Goal: Find specific fact: Find contact information

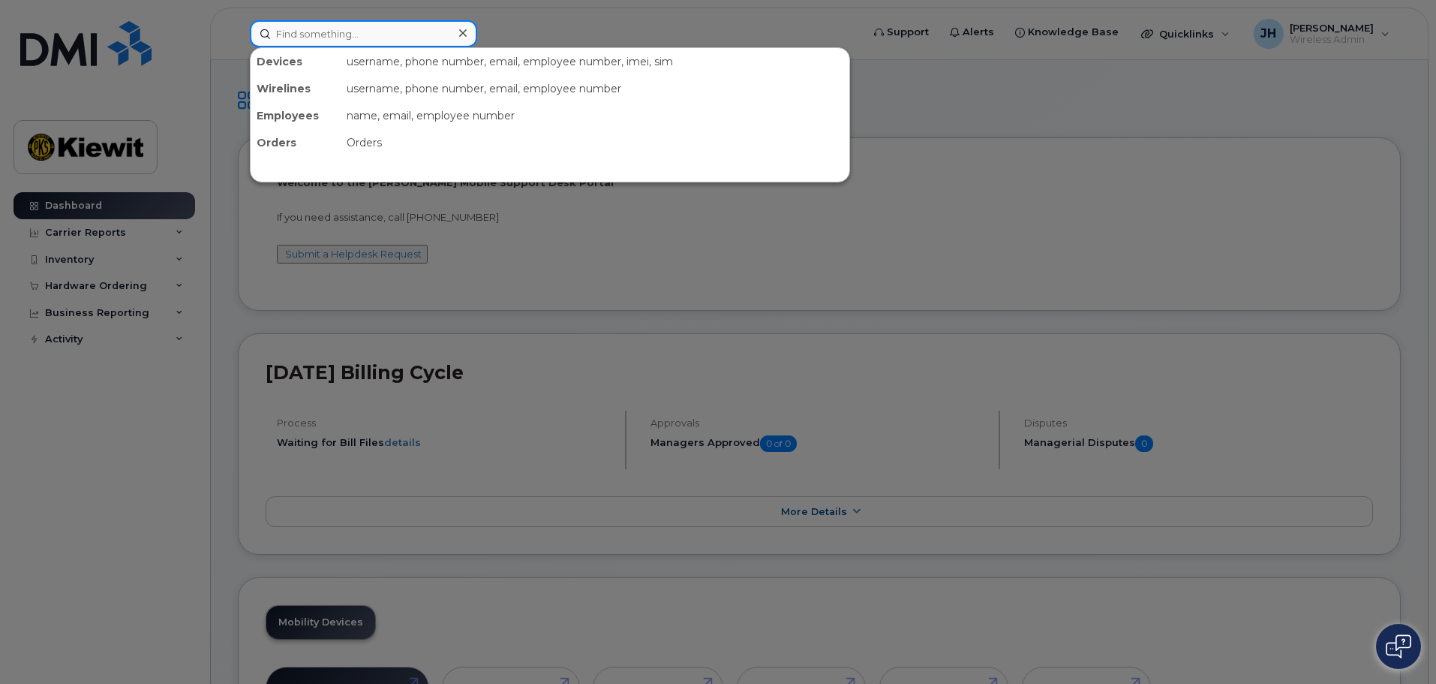
click at [330, 38] on input at bounding box center [363, 33] width 227 height 27
click at [177, 475] on div at bounding box center [718, 342] width 1436 height 684
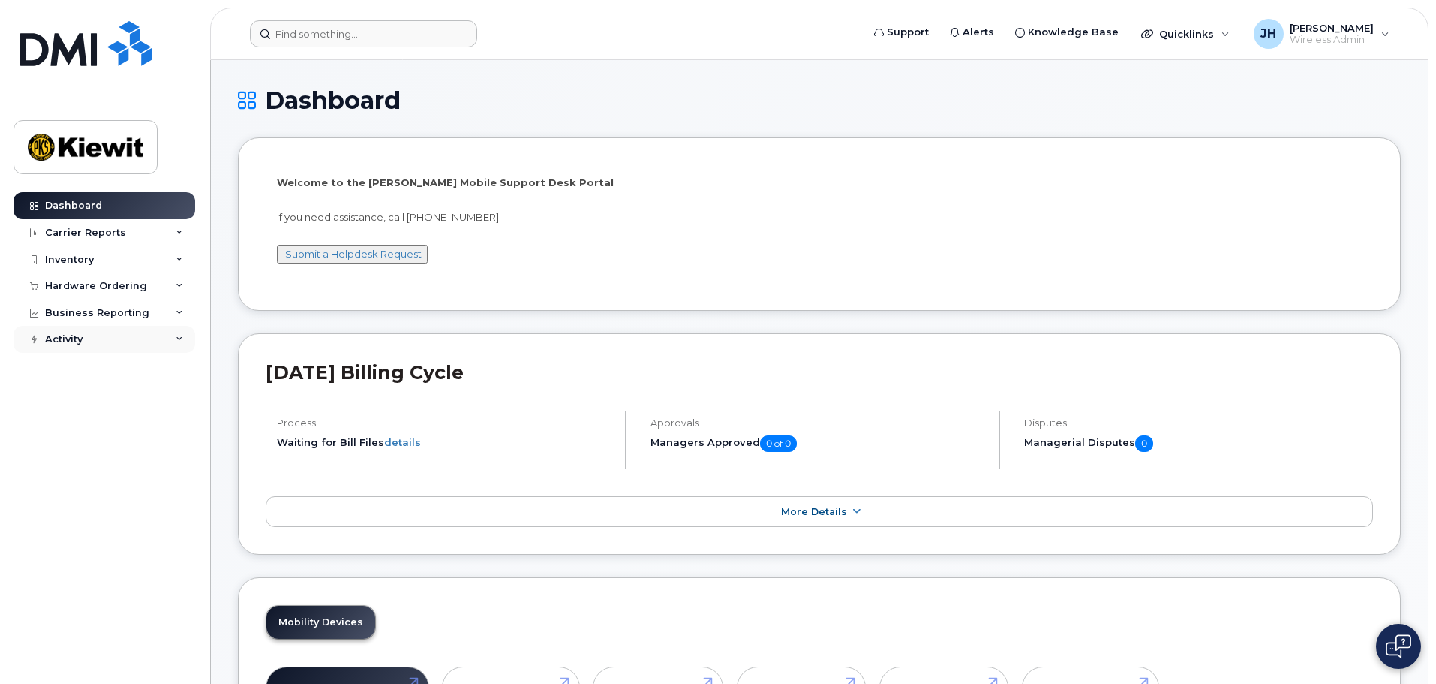
click at [174, 338] on div "Activity" at bounding box center [105, 339] width 182 height 27
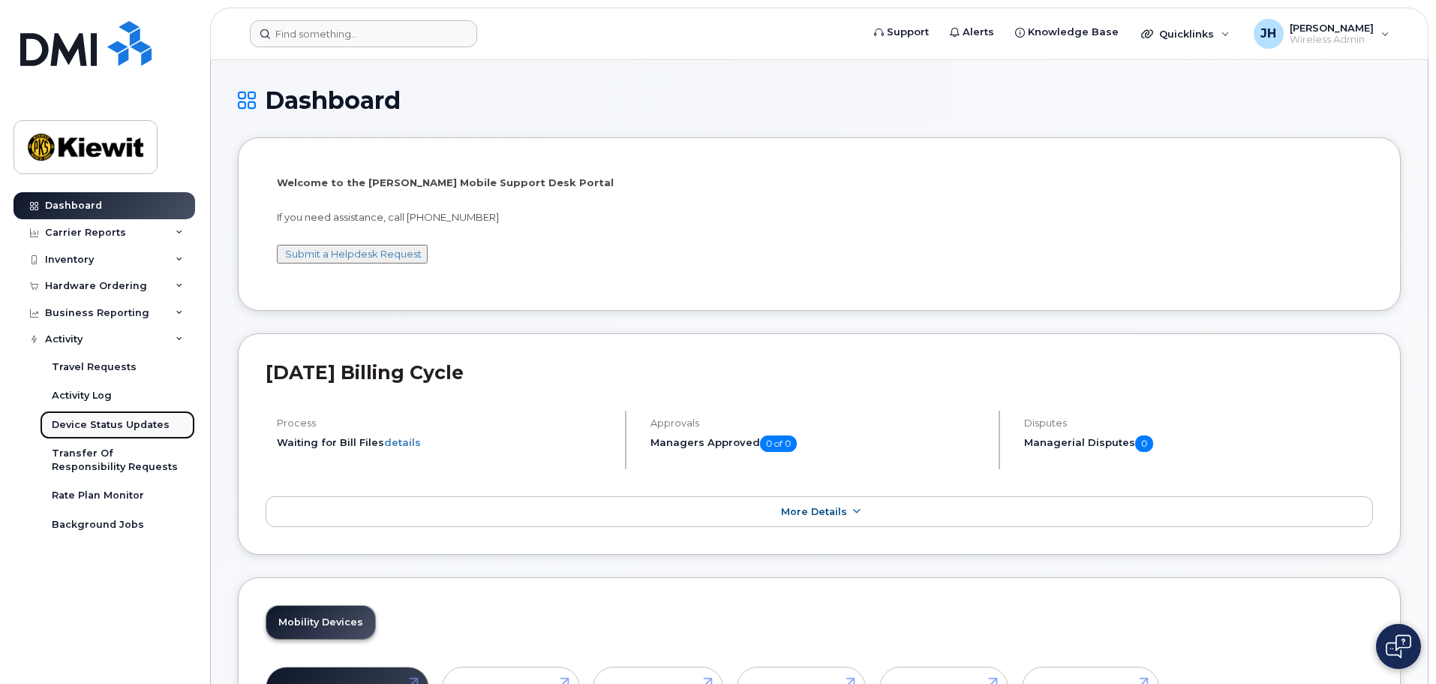
click at [142, 418] on div "Device Status Updates" at bounding box center [111, 425] width 118 height 14
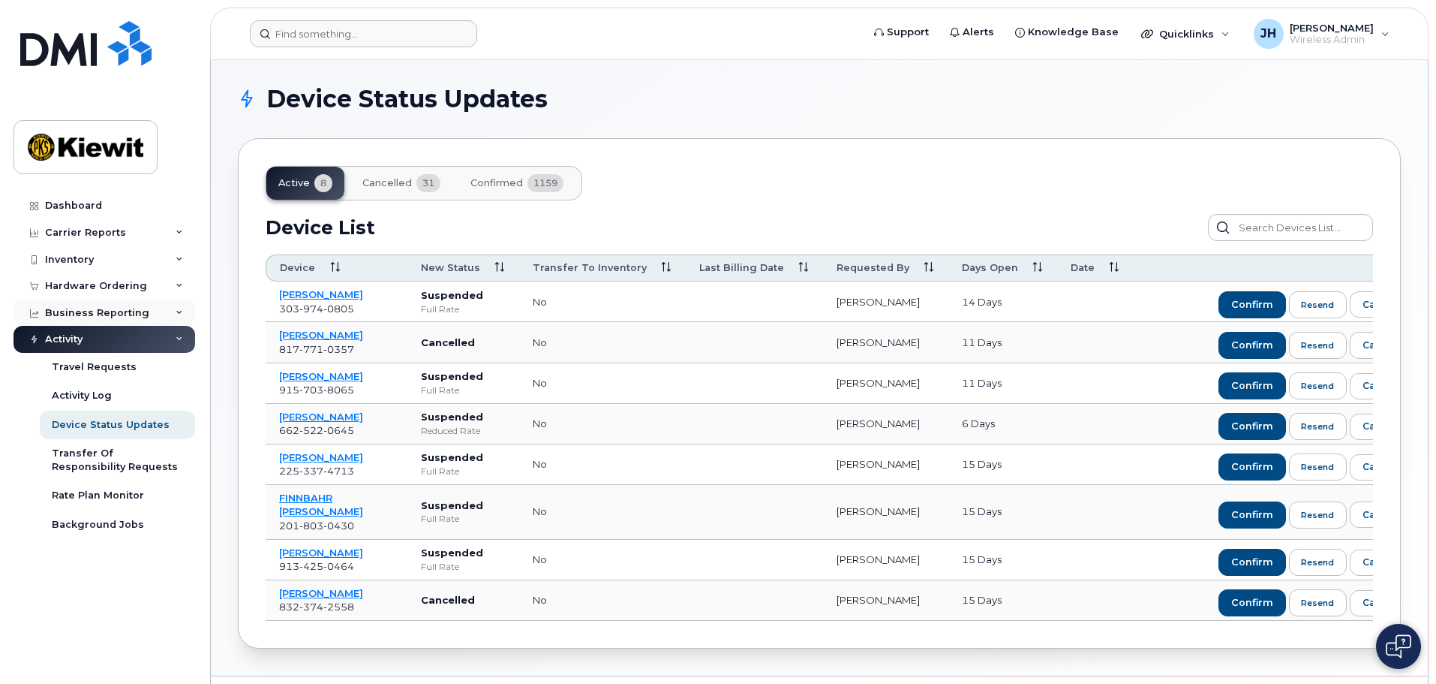
click at [101, 301] on div "Business Reporting" at bounding box center [105, 312] width 182 height 27
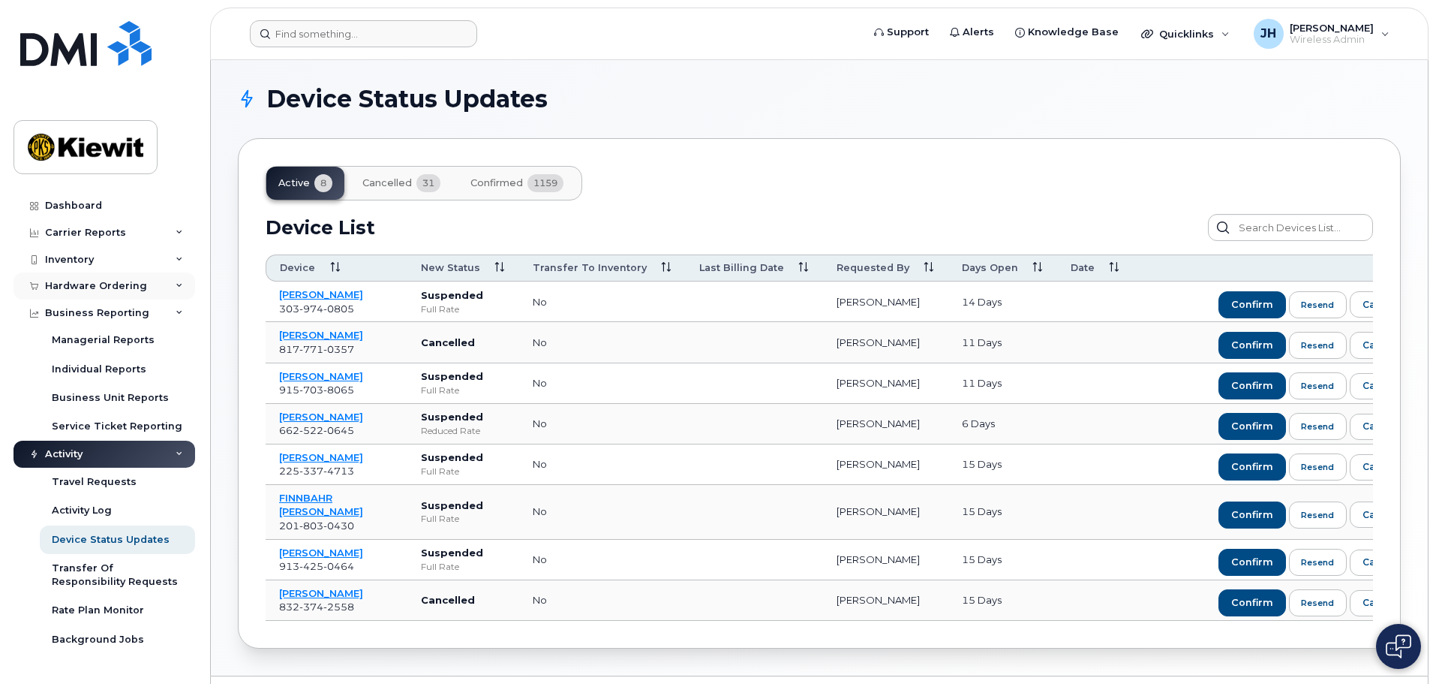
click at [170, 278] on div "Hardware Ordering" at bounding box center [105, 285] width 182 height 27
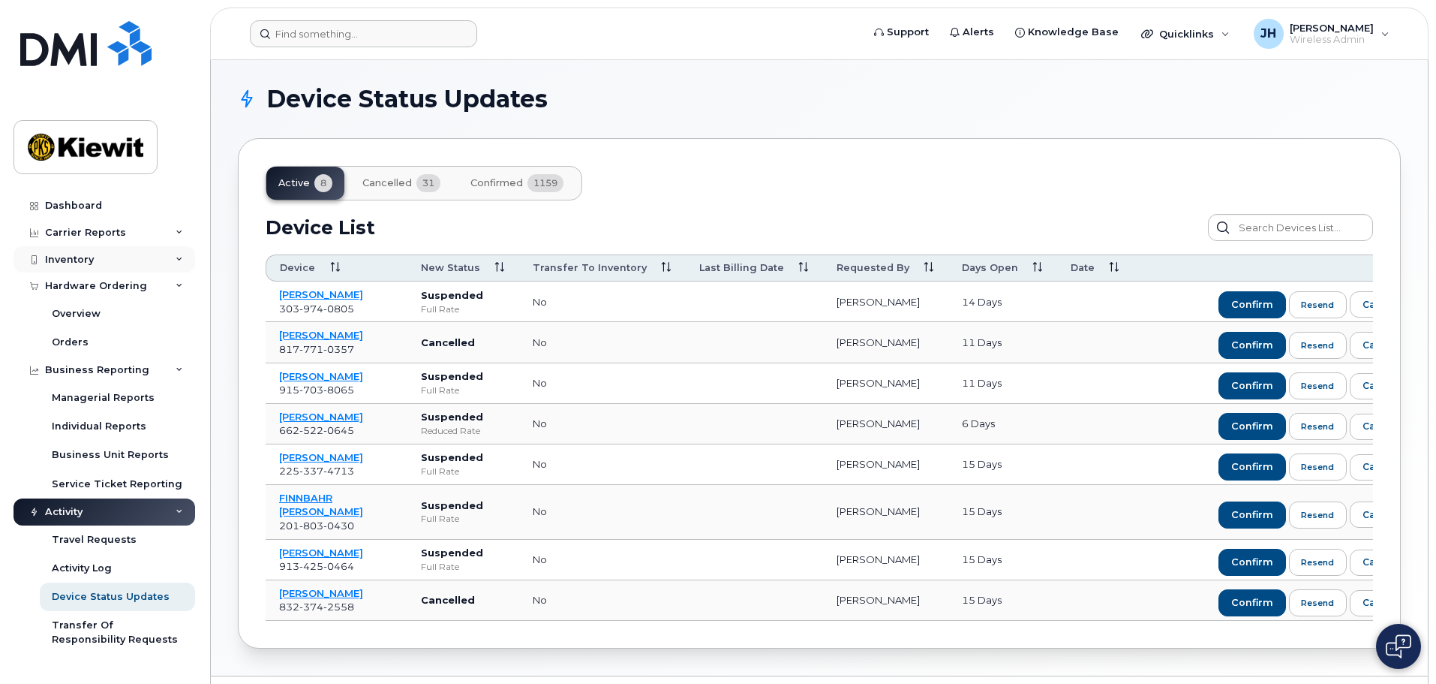
click at [176, 257] on icon at bounding box center [180, 260] width 8 height 8
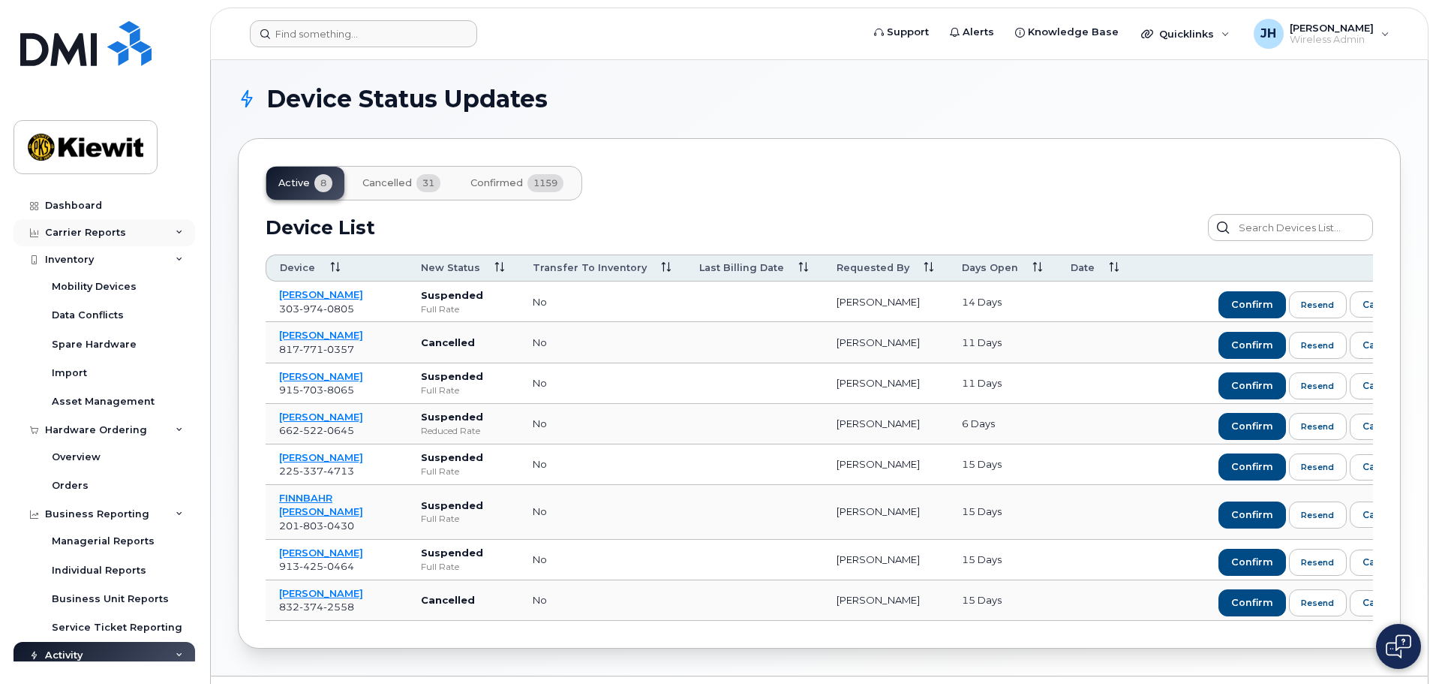
click at [167, 231] on div "Carrier Reports" at bounding box center [105, 232] width 182 height 27
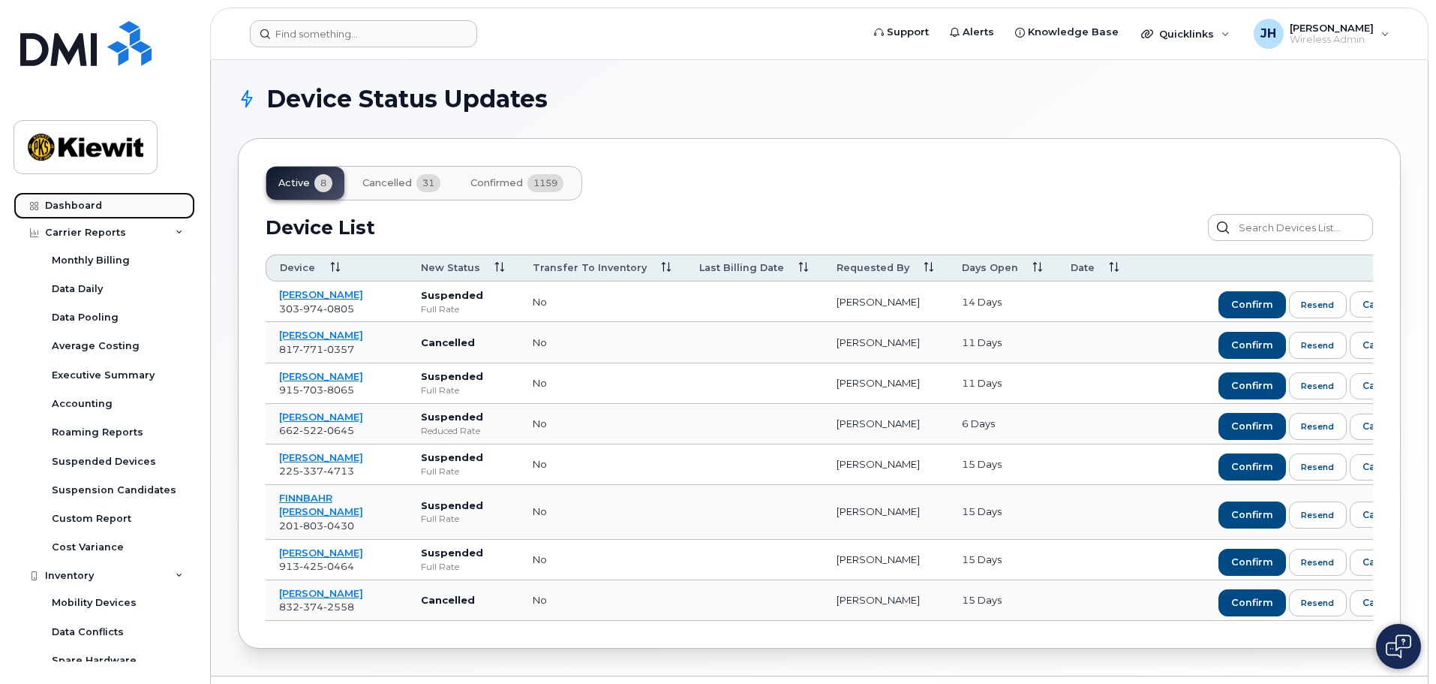
click at [145, 200] on link "Dashboard" at bounding box center [105, 205] width 182 height 27
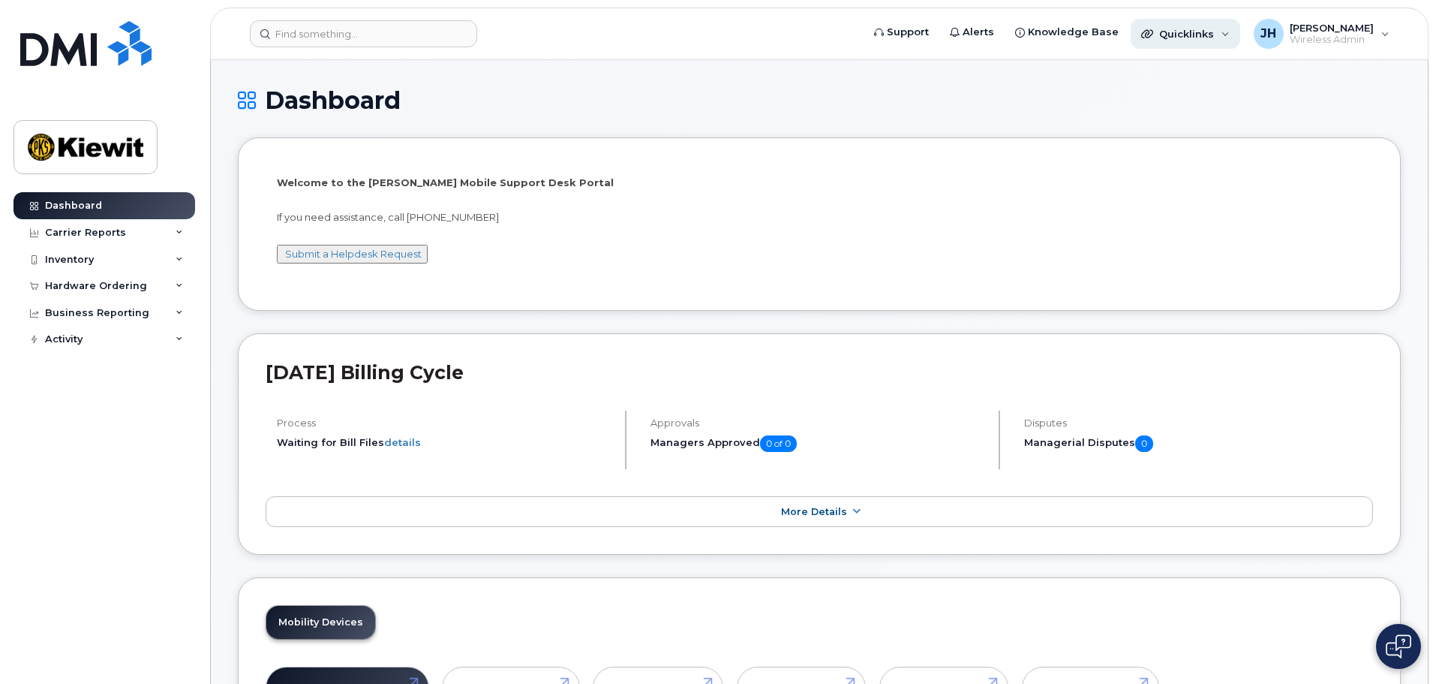
click at [1171, 33] on span "Quicklinks" at bounding box center [1186, 34] width 55 height 12
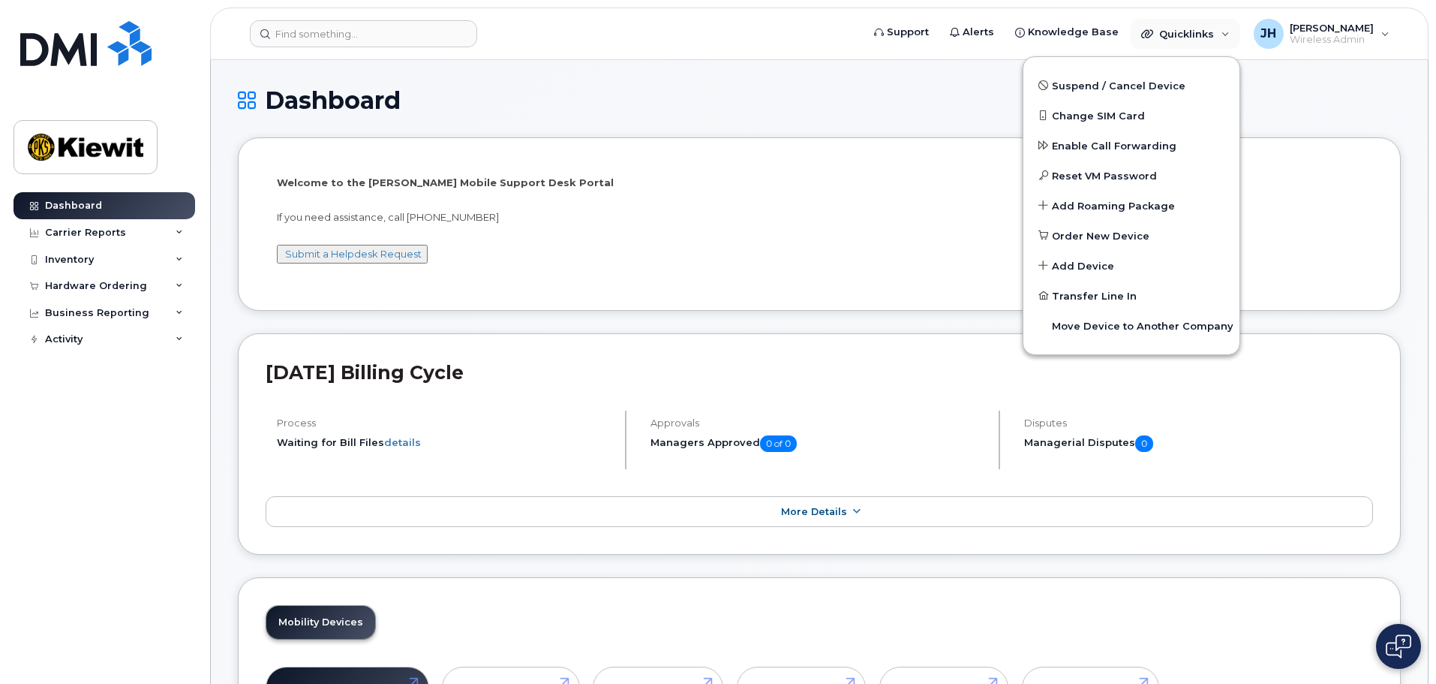
click at [850, 139] on li "Welcome to the [PERSON_NAME] Mobile Support Desk Portal If you need assistance,…" at bounding box center [819, 223] width 1163 height 173
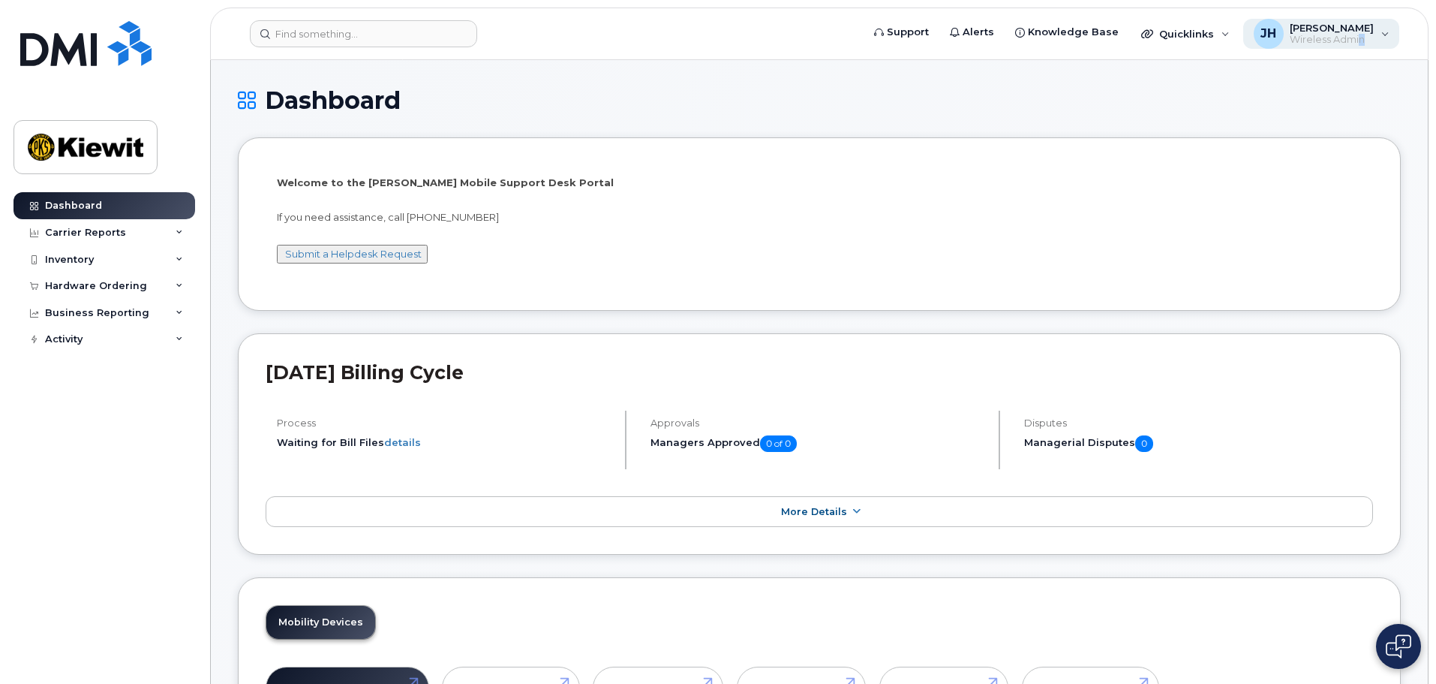
click at [1371, 42] on span "Wireless Admin" at bounding box center [1332, 40] width 84 height 12
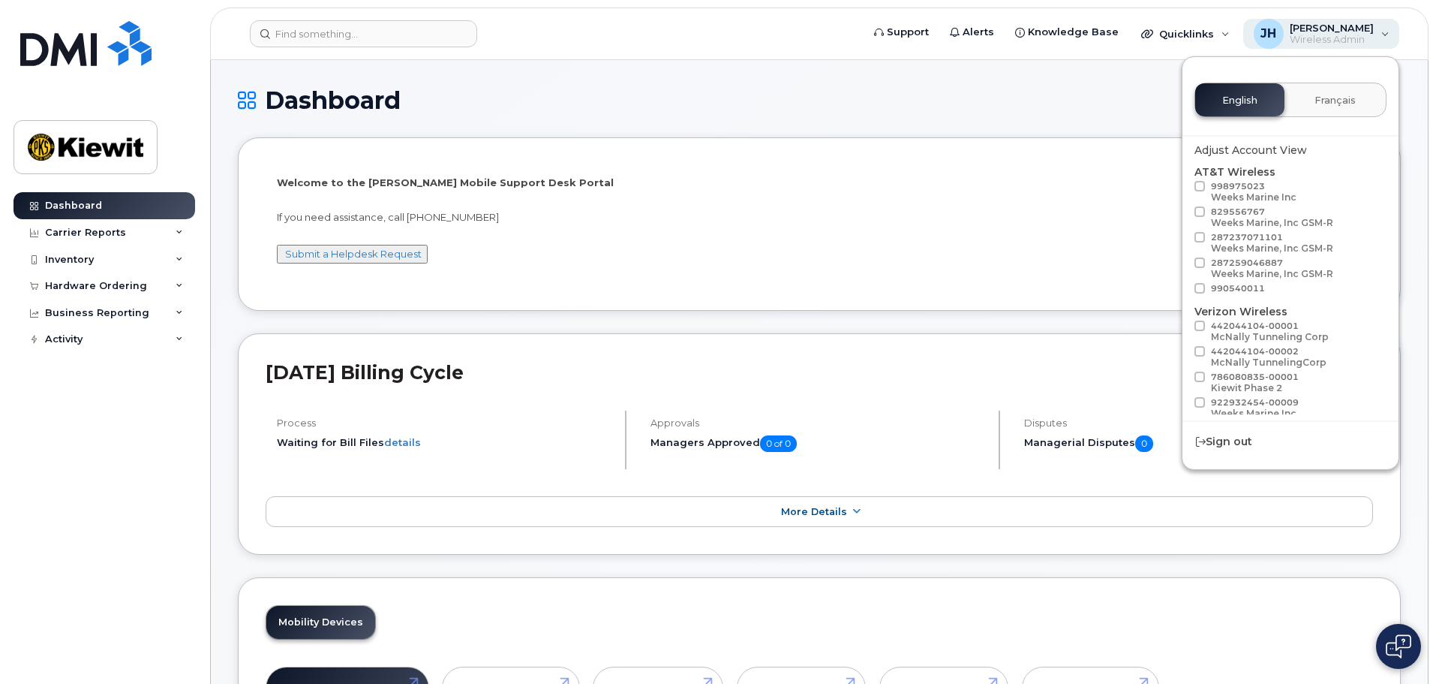
click at [1366, 37] on span "Wireless Admin" at bounding box center [1332, 40] width 84 height 12
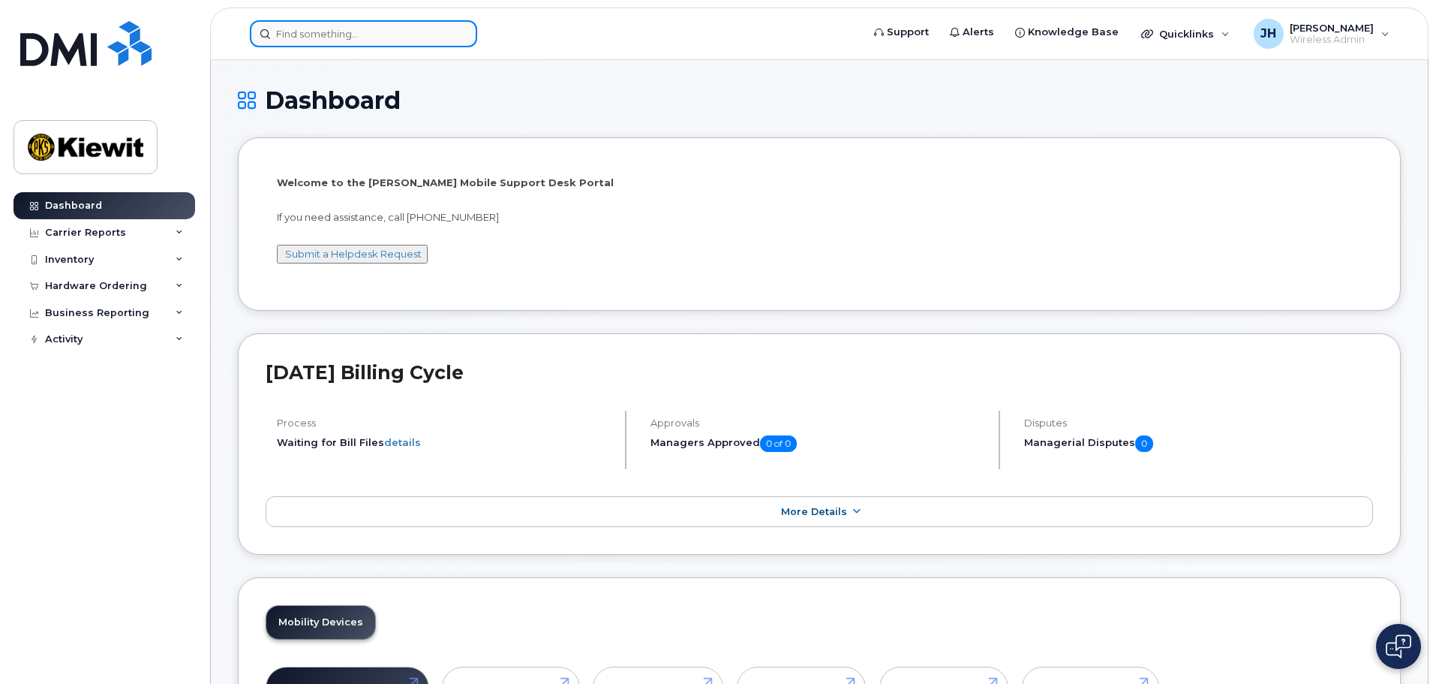
click at [333, 41] on input at bounding box center [363, 33] width 227 height 27
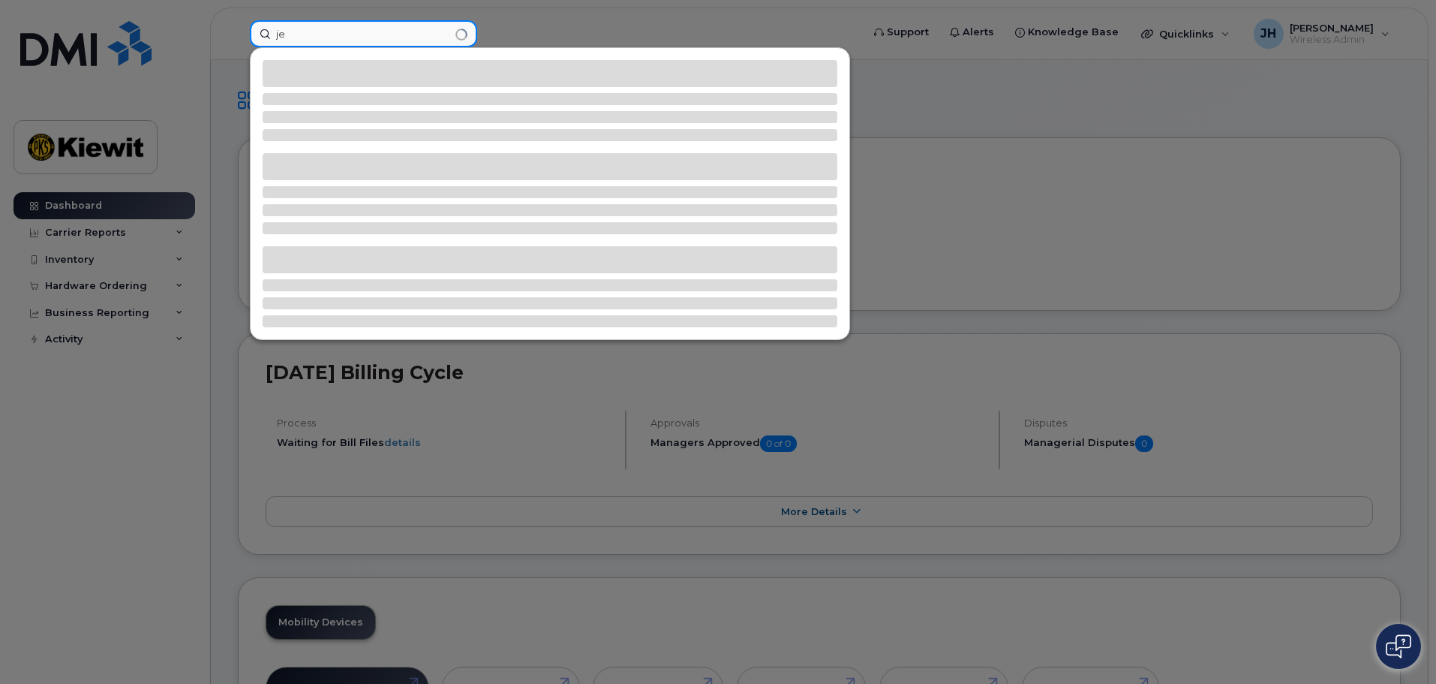
type input "j"
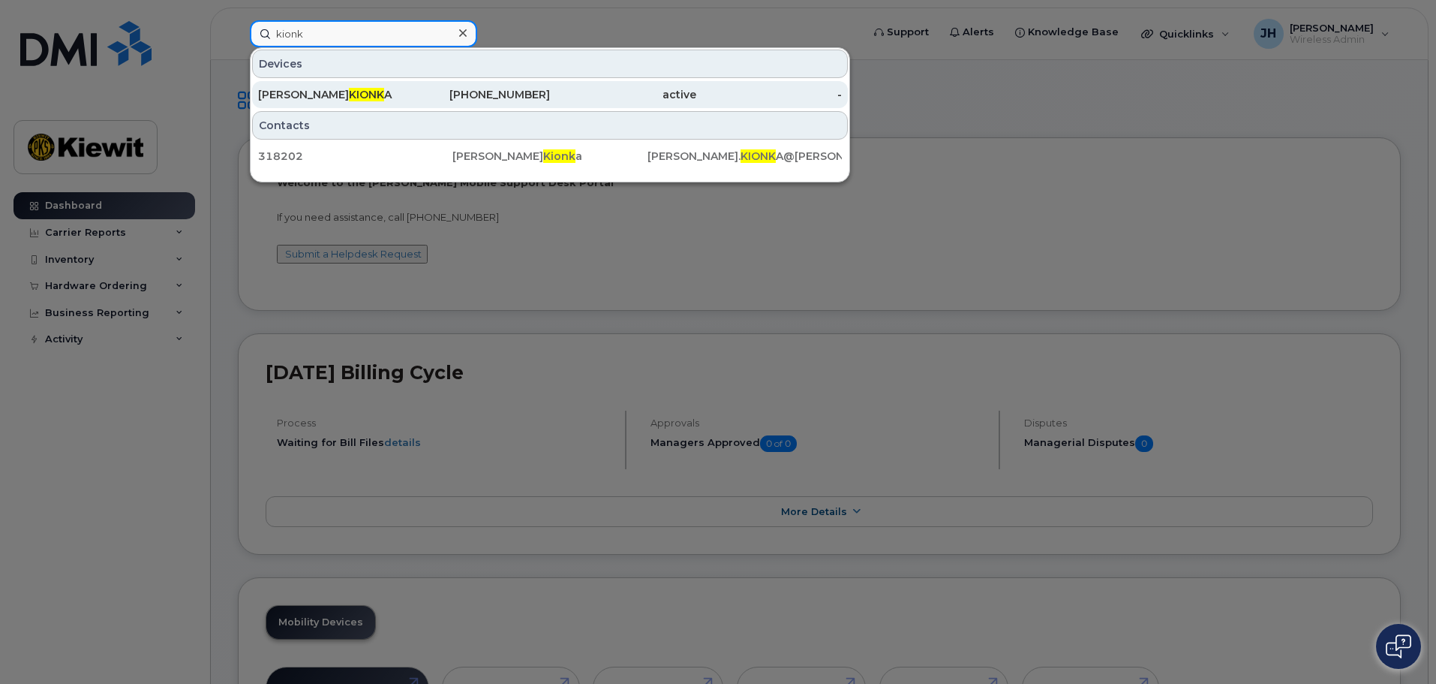
type input "kionk"
click at [443, 97] on div "[PHONE_NUMBER]" at bounding box center [477, 94] width 146 height 15
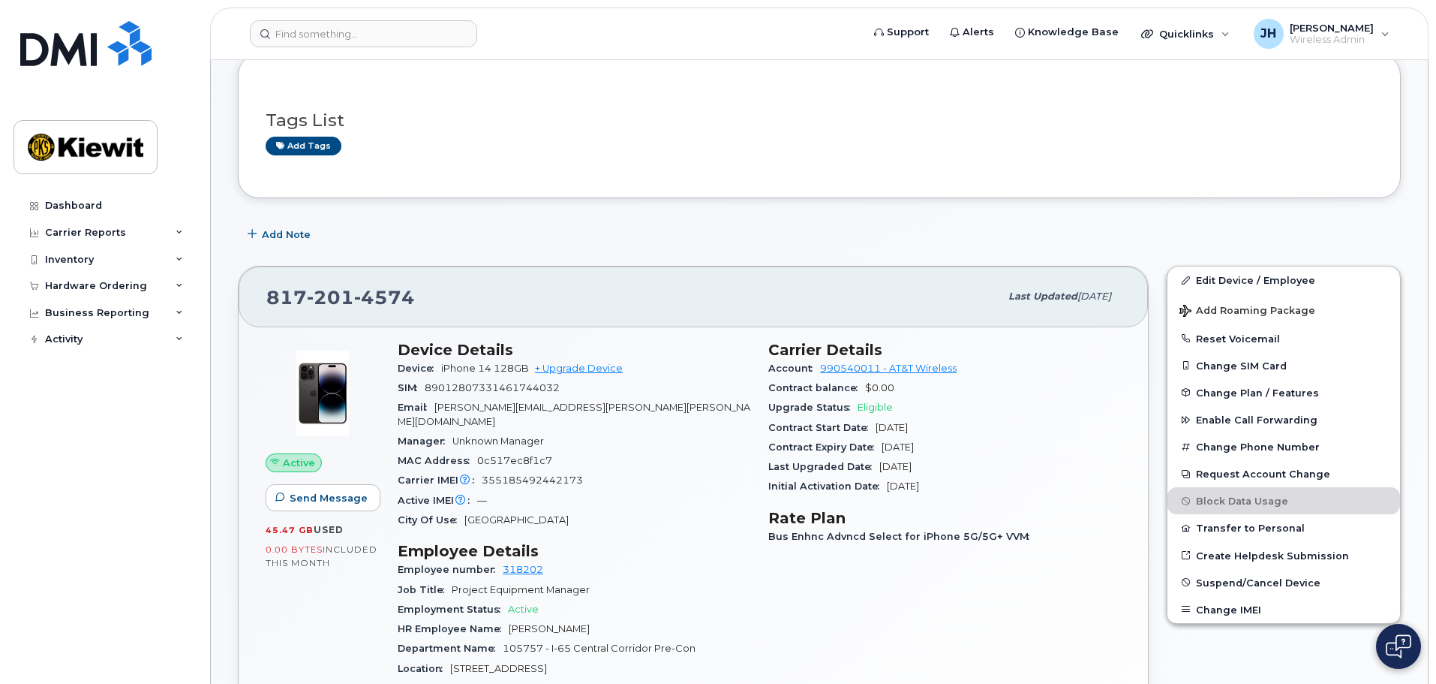
scroll to position [75, 0]
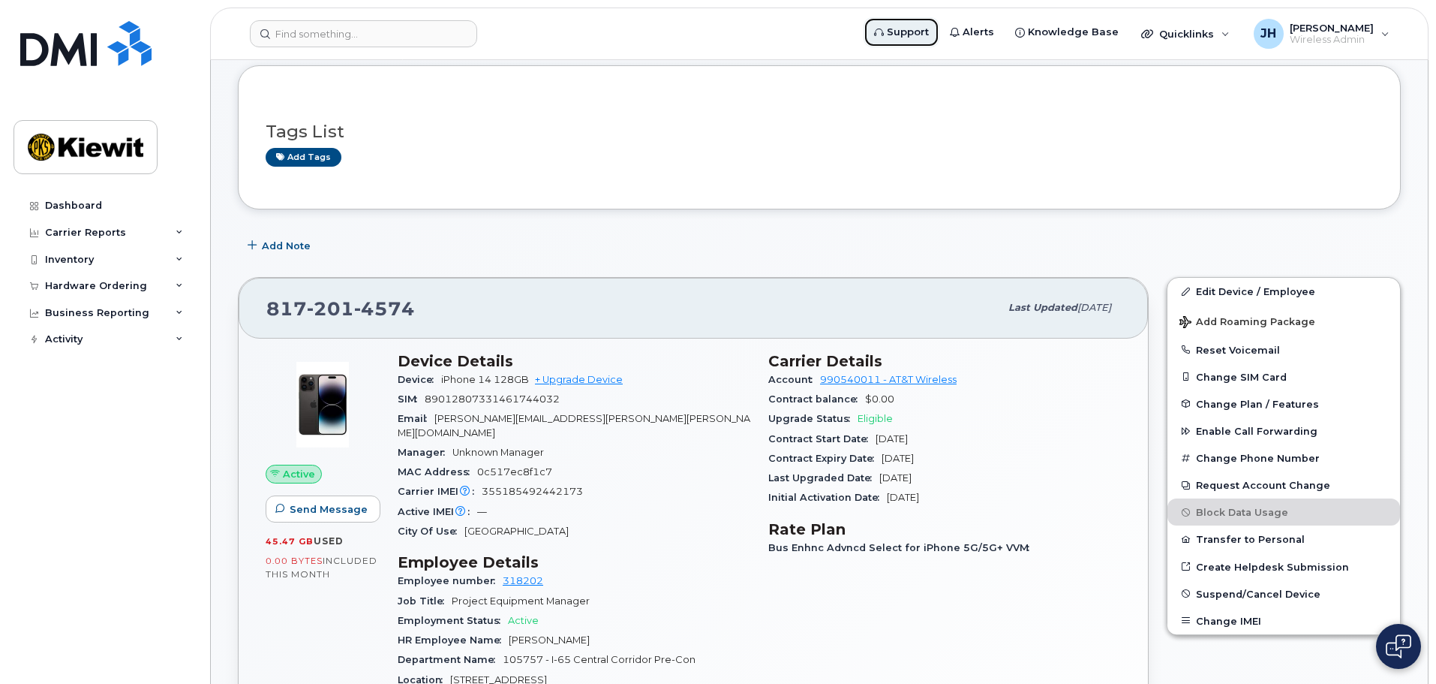
click at [929, 32] on span "Support" at bounding box center [908, 32] width 42 height 15
click at [1382, 37] on div "JH [PERSON_NAME] Wireless Admin" at bounding box center [1322, 34] width 157 height 30
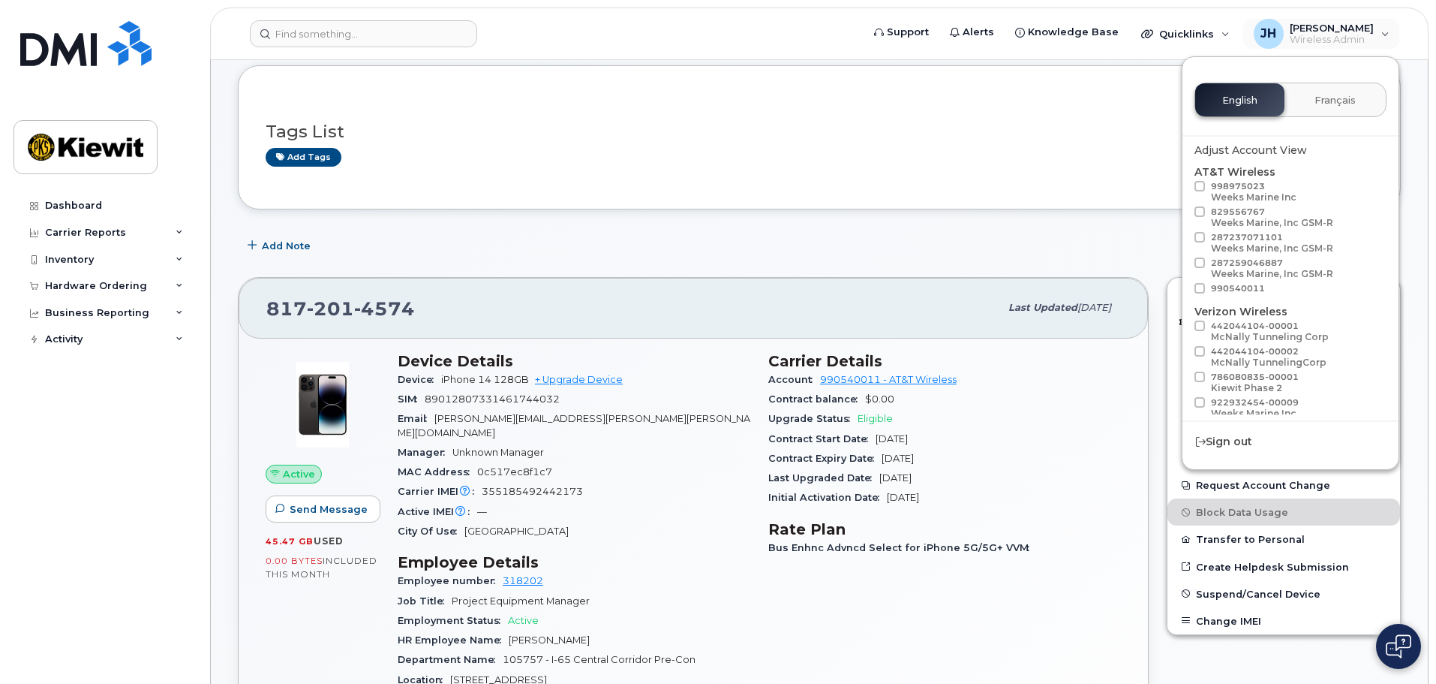
click at [890, 142] on div "Tags List Add tags" at bounding box center [820, 138] width 1108 height 58
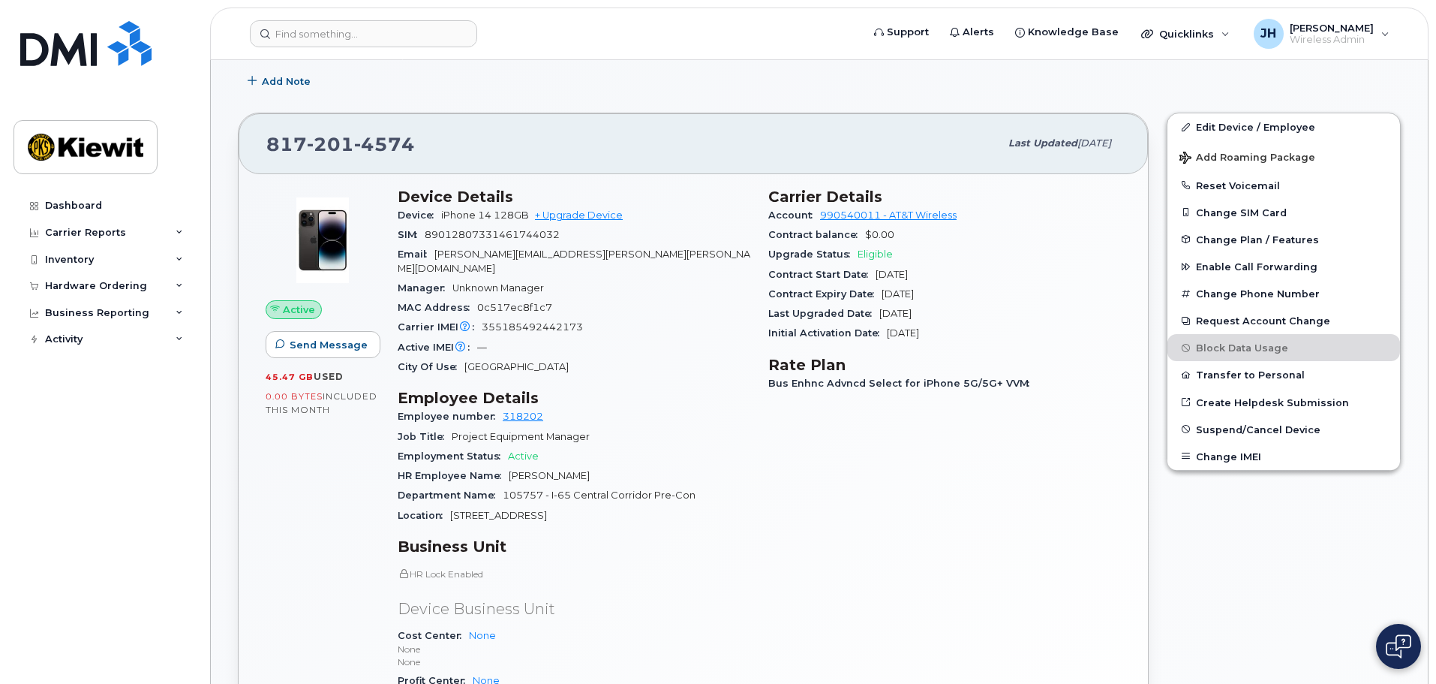
scroll to position [225, 0]
